Goal: Check status: Check status

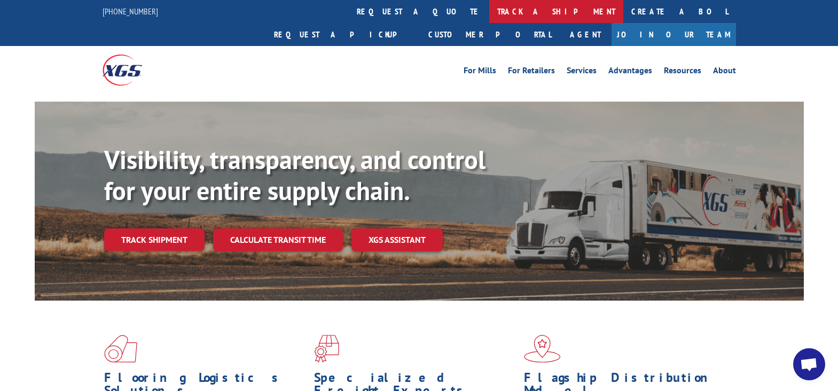
click at [489, 17] on link "track a shipment" at bounding box center [556, 11] width 134 height 23
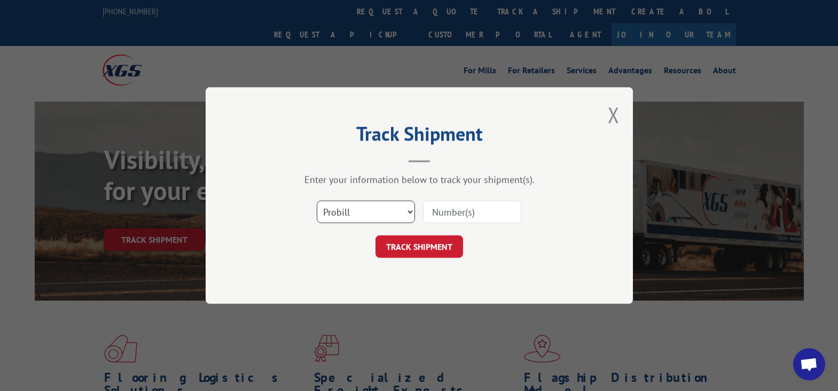
click at [399, 208] on select "Select category... Probill BOL PO" at bounding box center [366, 211] width 98 height 22
select select "bol"
click at [317, 200] on select "Select category... Probill BOL PO" at bounding box center [366, 211] width 98 height 22
click at [441, 213] on input at bounding box center [472, 211] width 98 height 22
paste input "6047362"
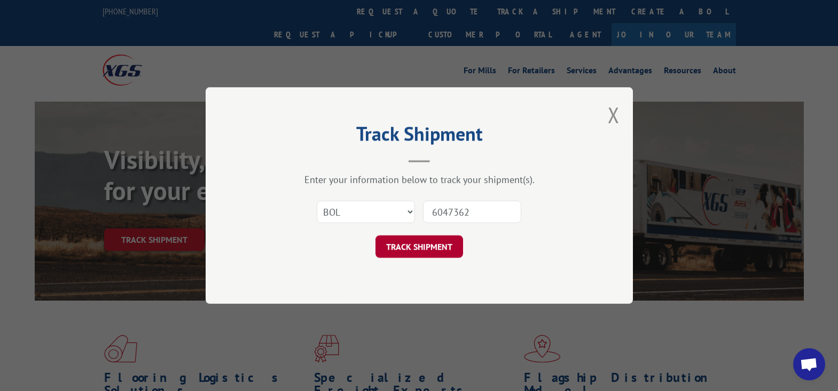
type input "6047362"
click at [448, 240] on button "TRACK SHIPMENT" at bounding box center [420, 246] width 88 height 22
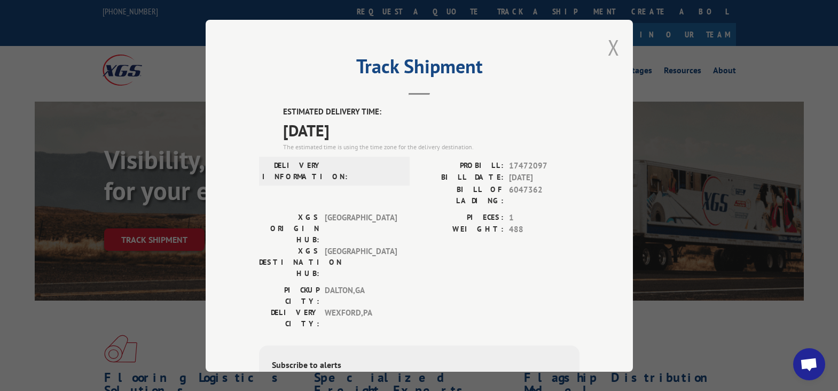
click at [608, 46] on button "Close modal" at bounding box center [614, 47] width 12 height 28
